Goal: Transaction & Acquisition: Purchase product/service

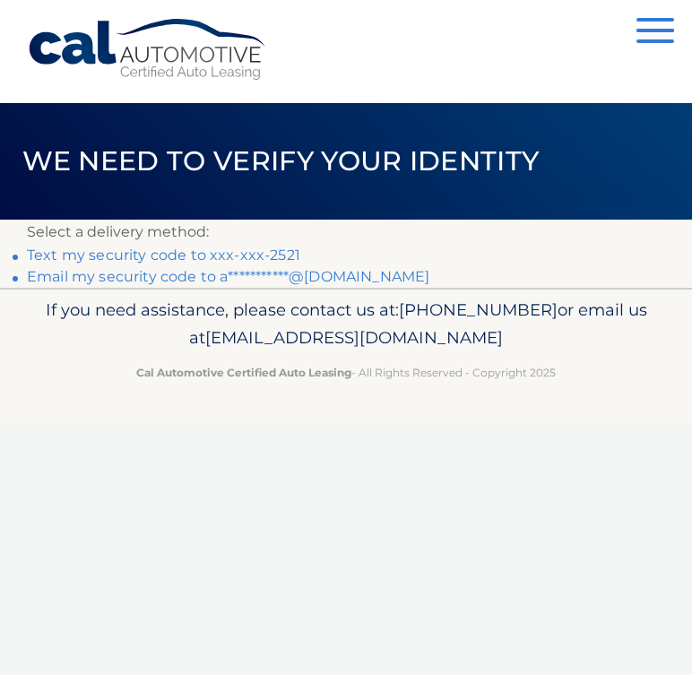
click at [243, 254] on link "Text my security code to xxx-xxx-2521" at bounding box center [163, 254] width 273 height 17
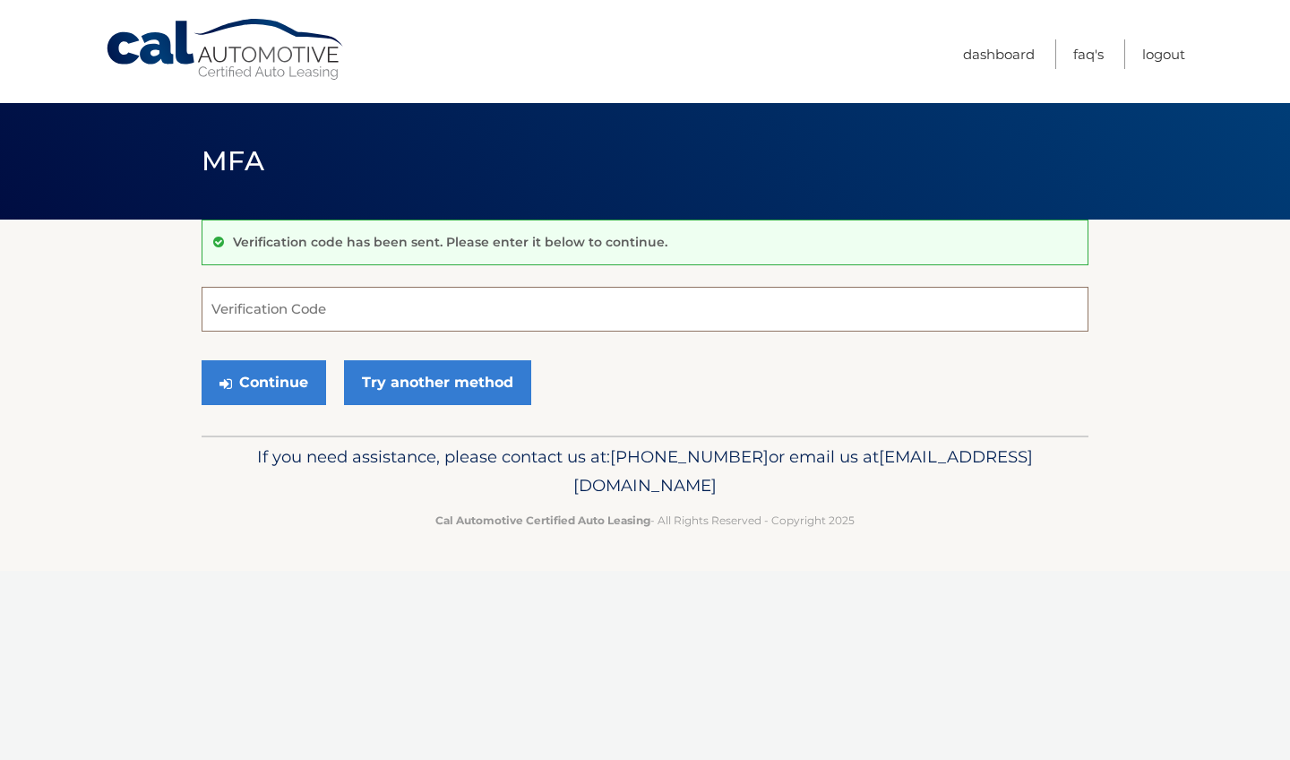
click at [290, 308] on input "Verification Code" at bounding box center [645, 309] width 887 height 45
type input "894578"
click at [277, 383] on button "Continue" at bounding box center [264, 382] width 125 height 45
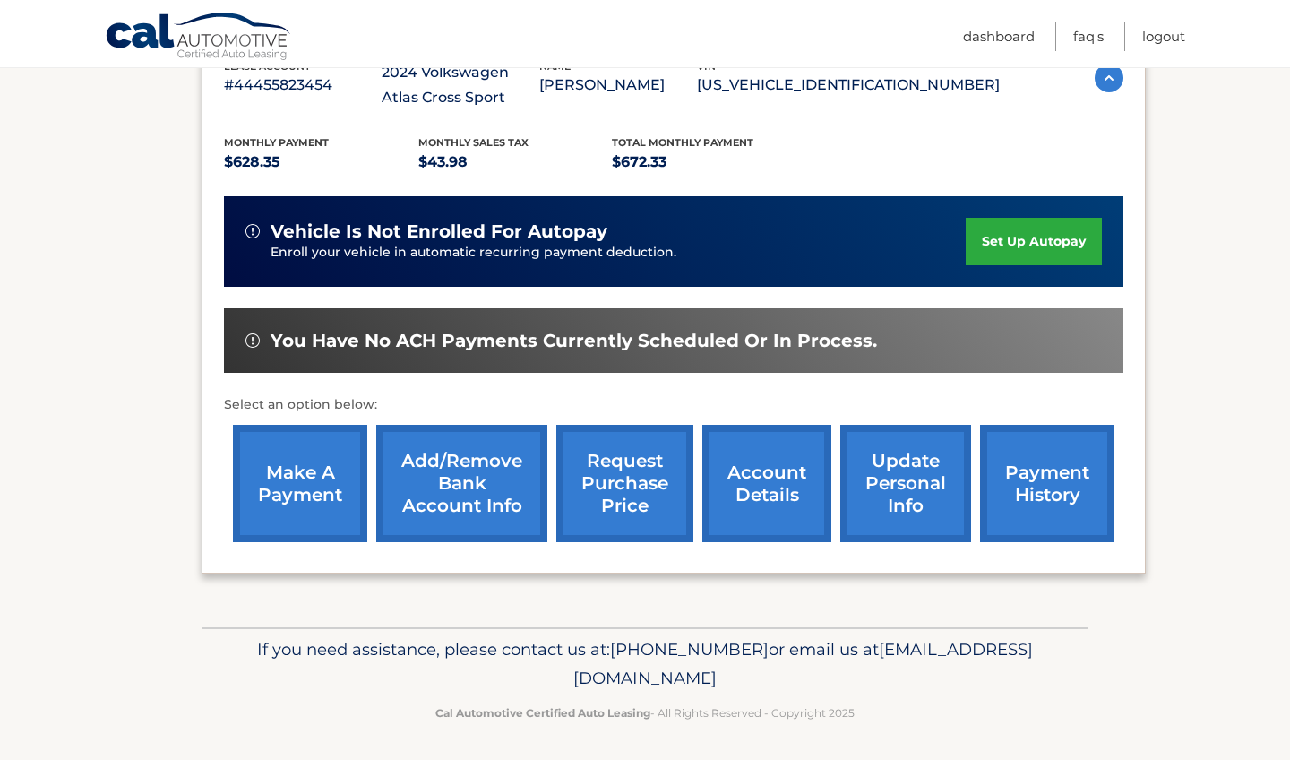
scroll to position [347, 0]
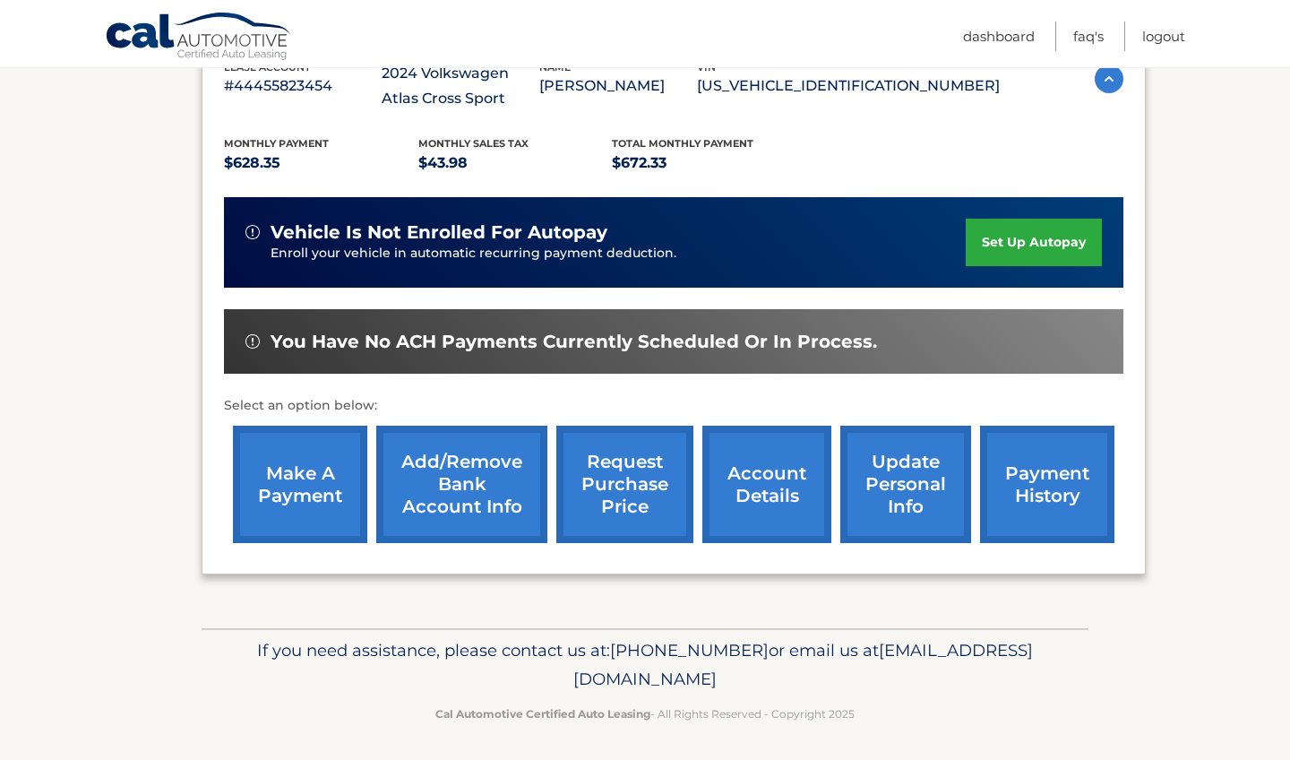
click at [318, 471] on link "make a payment" at bounding box center [300, 483] width 134 height 117
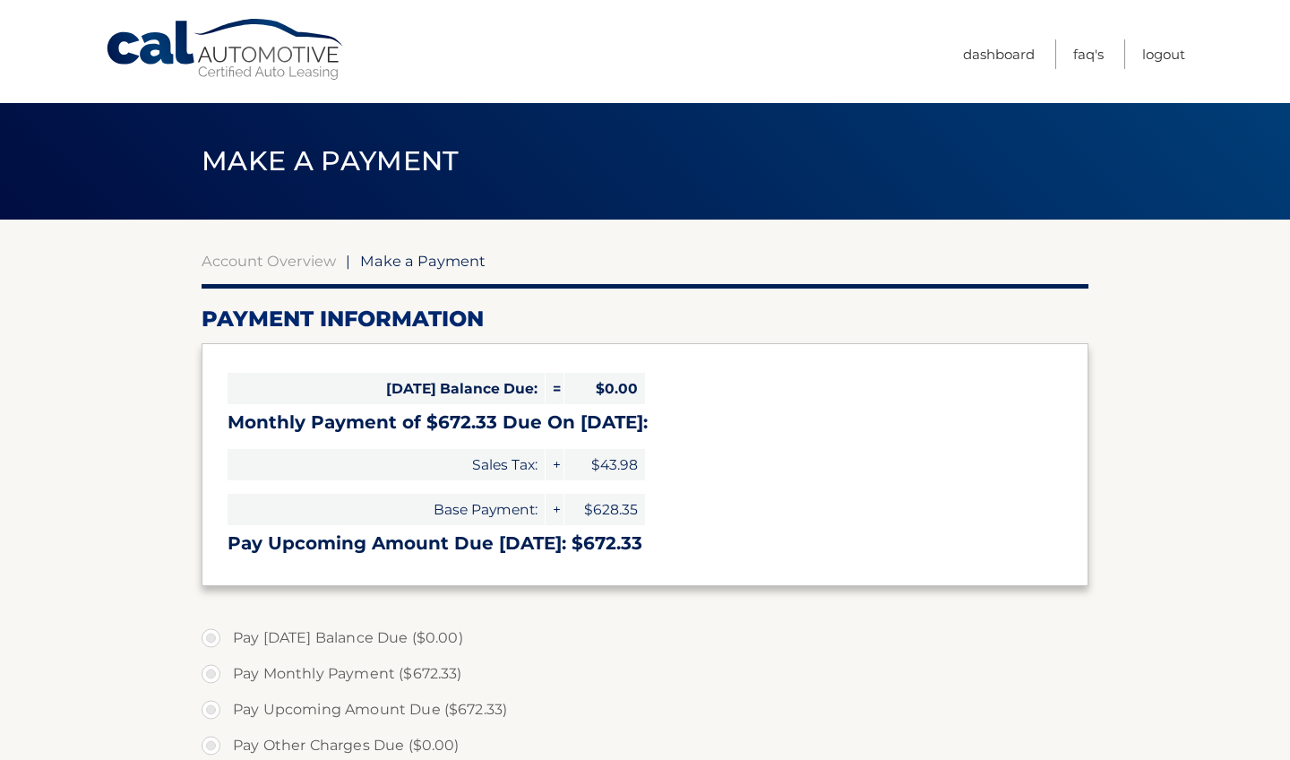
select select "NWYyYmI1YmMtZjZiOC00NDdmLWI0NWUtNDE1MzAxNTJjNjQz"
drag, startPoint x: 558, startPoint y: 416, endPoint x: 689, endPoint y: 411, distance: 130.9
click at [690, 412] on h3 "Monthly Payment of $672.33 Due On Oct 28:" at bounding box center [645, 422] width 835 height 22
click at [689, 411] on h3 "Monthly Payment of $672.33 Due On Oct 28:" at bounding box center [645, 422] width 835 height 22
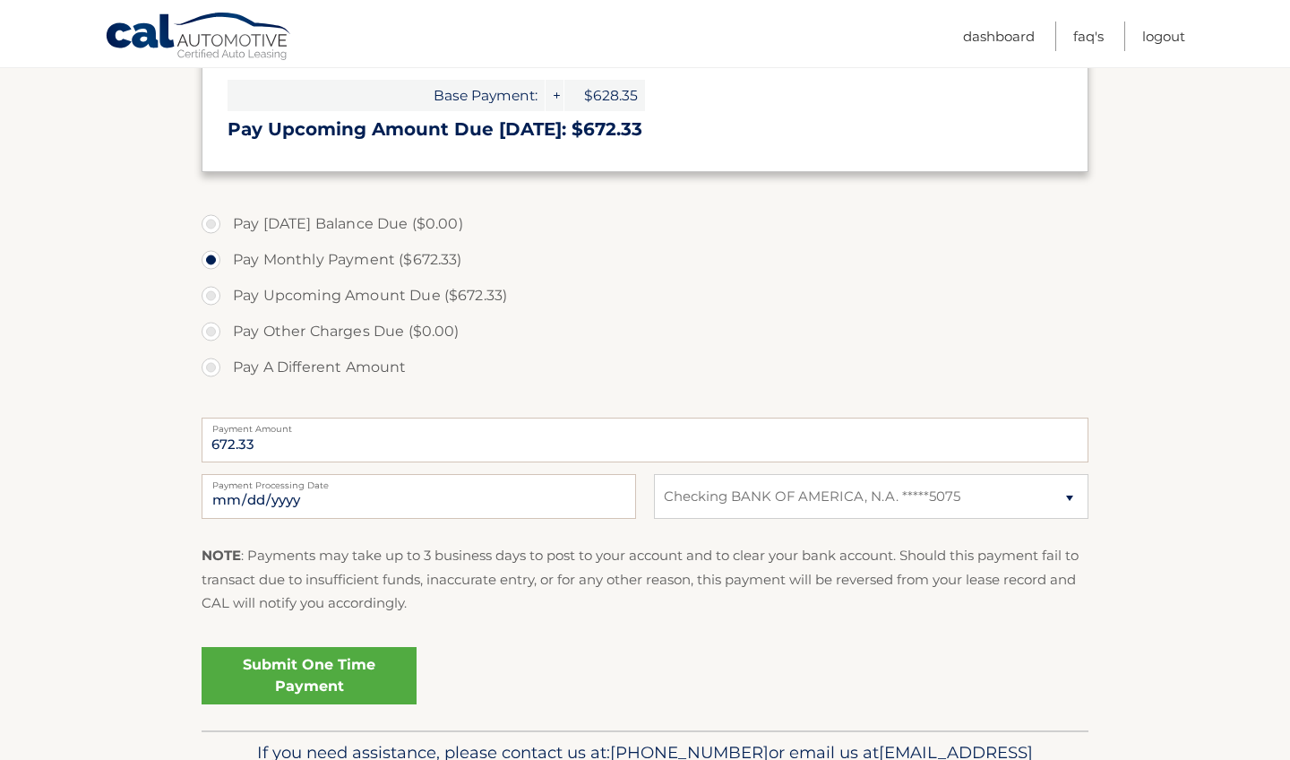
scroll to position [415, 0]
click at [353, 658] on link "Submit One Time Payment" at bounding box center [309, 674] width 215 height 57
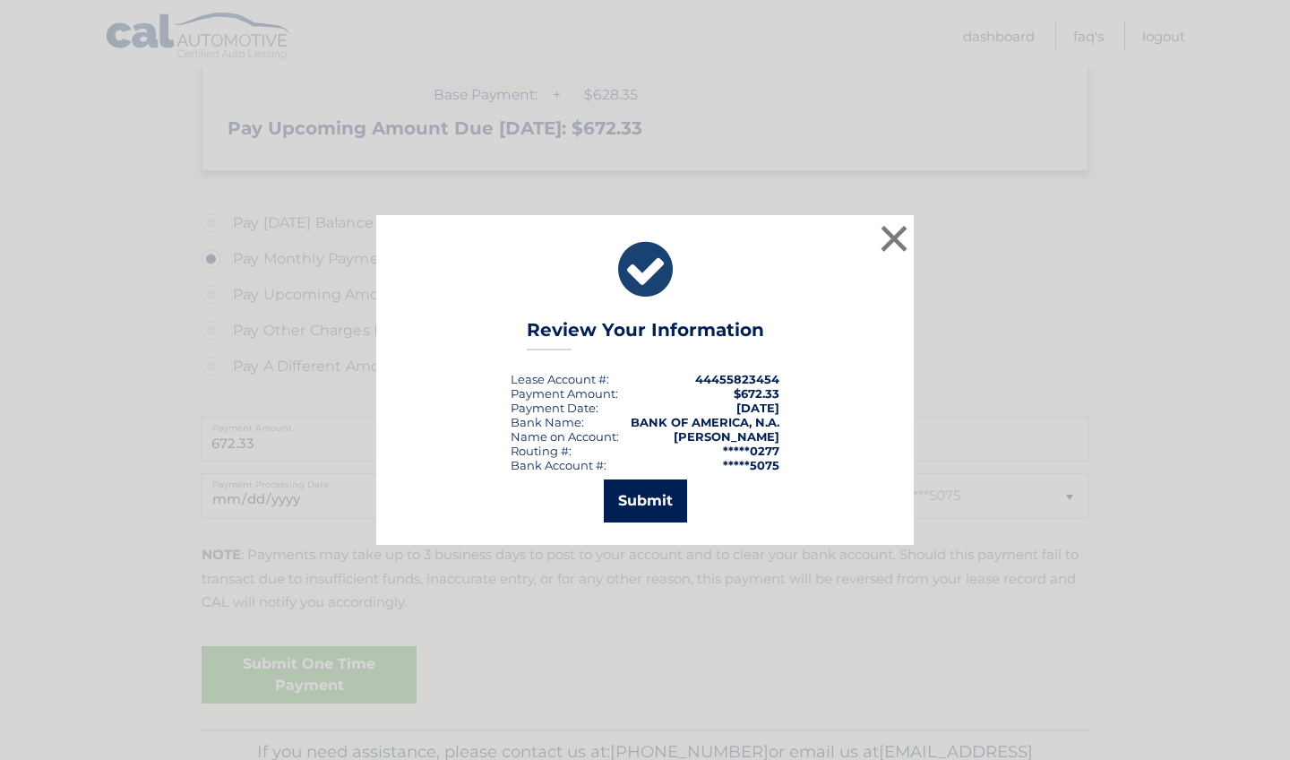
click at [666, 493] on button "Submit" at bounding box center [645, 500] width 83 height 43
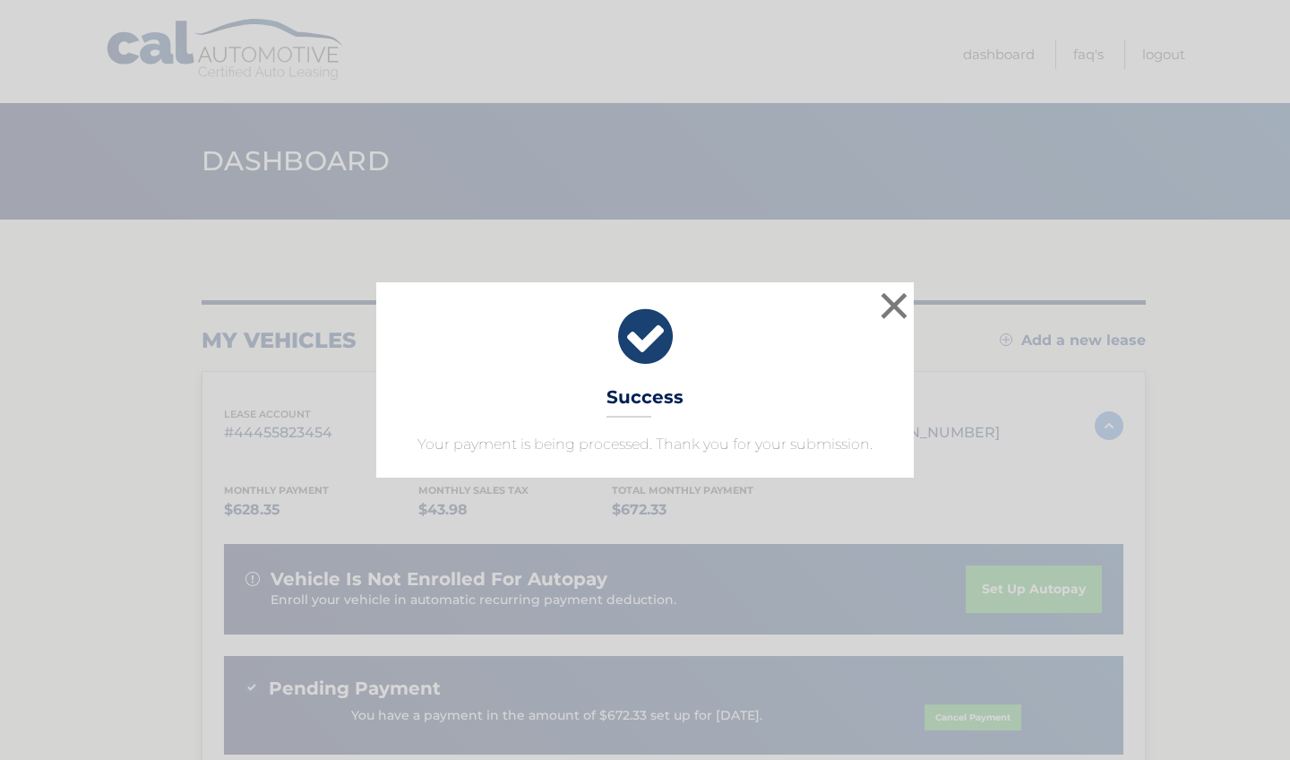
click at [628, 236] on div "× Success Your payment is being processed. Thank you for your submission. Loadi…" at bounding box center [645, 380] width 1290 height 760
